Goal: Task Accomplishment & Management: Manage account settings

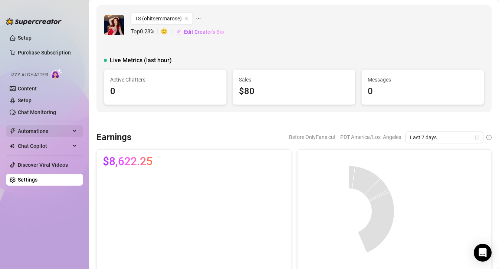
click at [52, 132] on span "Automations" at bounding box center [44, 131] width 53 height 12
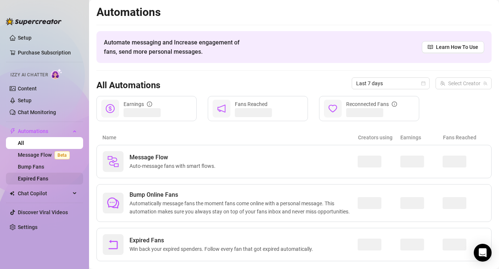
click at [41, 178] on link "Expired Fans" at bounding box center [33, 179] width 30 height 6
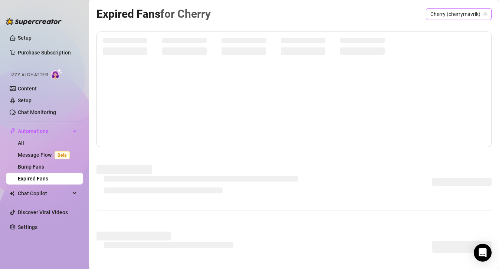
click at [469, 13] on span "Cherry (cherrymavrik)" at bounding box center [458, 14] width 57 height 11
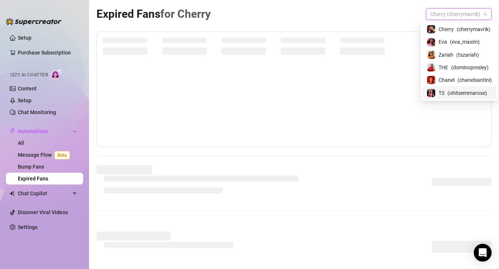
click at [444, 95] on span "TS" at bounding box center [441, 93] width 6 height 8
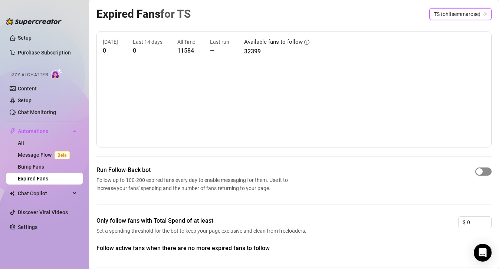
click at [480, 172] on div "button" at bounding box center [479, 171] width 7 height 7
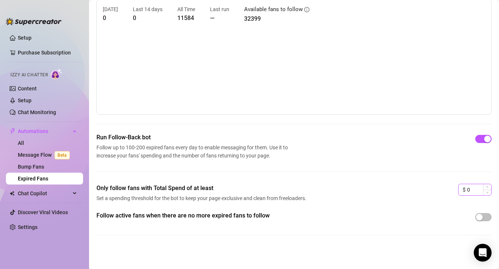
scroll to position [33, 0]
click at [479, 216] on div "button" at bounding box center [479, 217] width 7 height 7
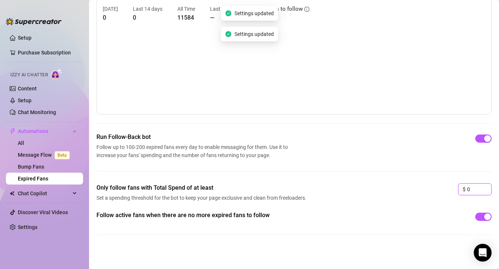
drag, startPoint x: 473, startPoint y: 191, endPoint x: 444, endPoint y: 188, distance: 29.1
click at [444, 188] on div "Only follow fans with Total Spend of at least Set a spending threshold for the …" at bounding box center [293, 197] width 395 height 27
type input "30"
